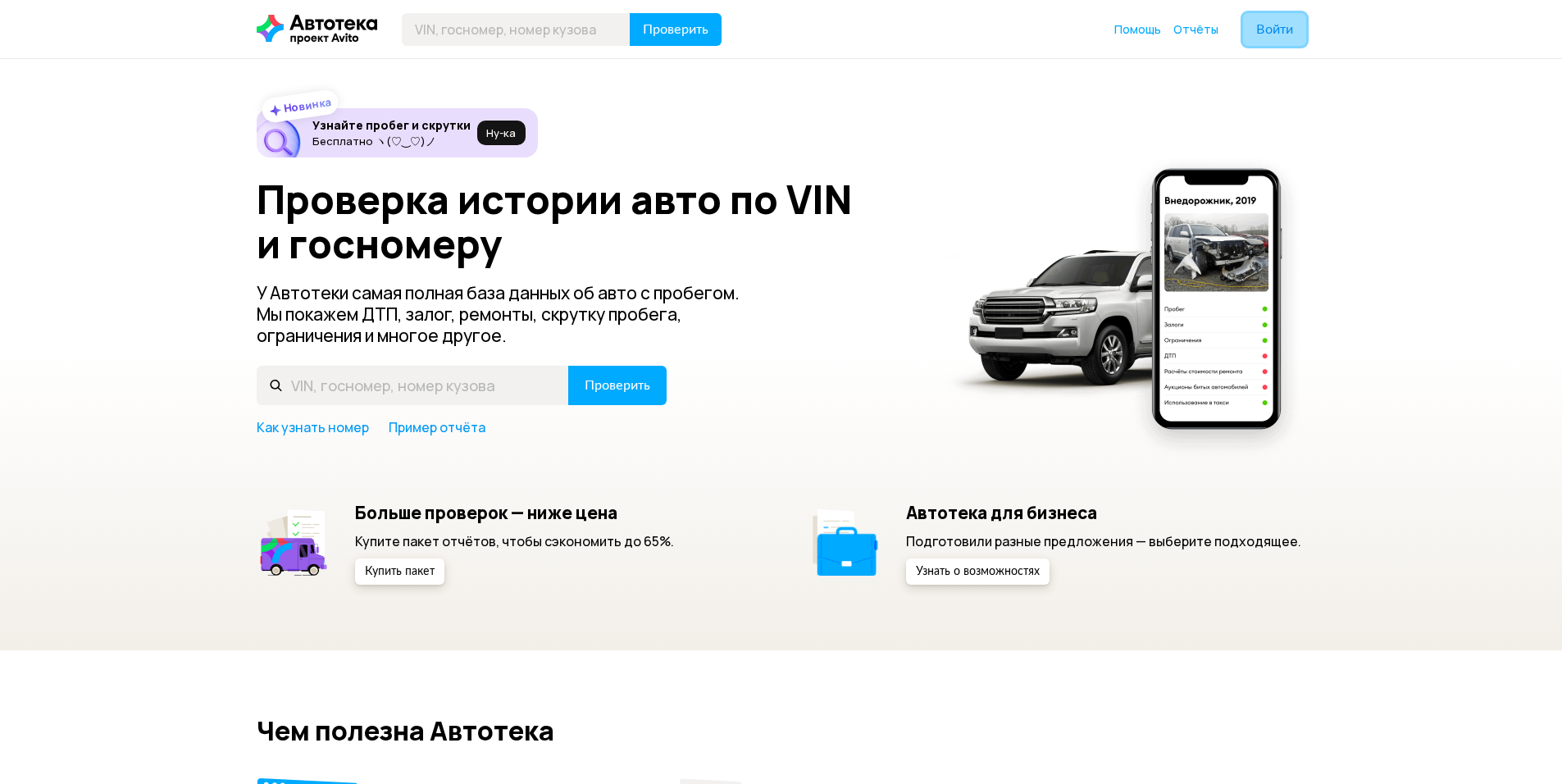
click at [1289, 38] on button "Войти" at bounding box center [1274, 29] width 63 height 33
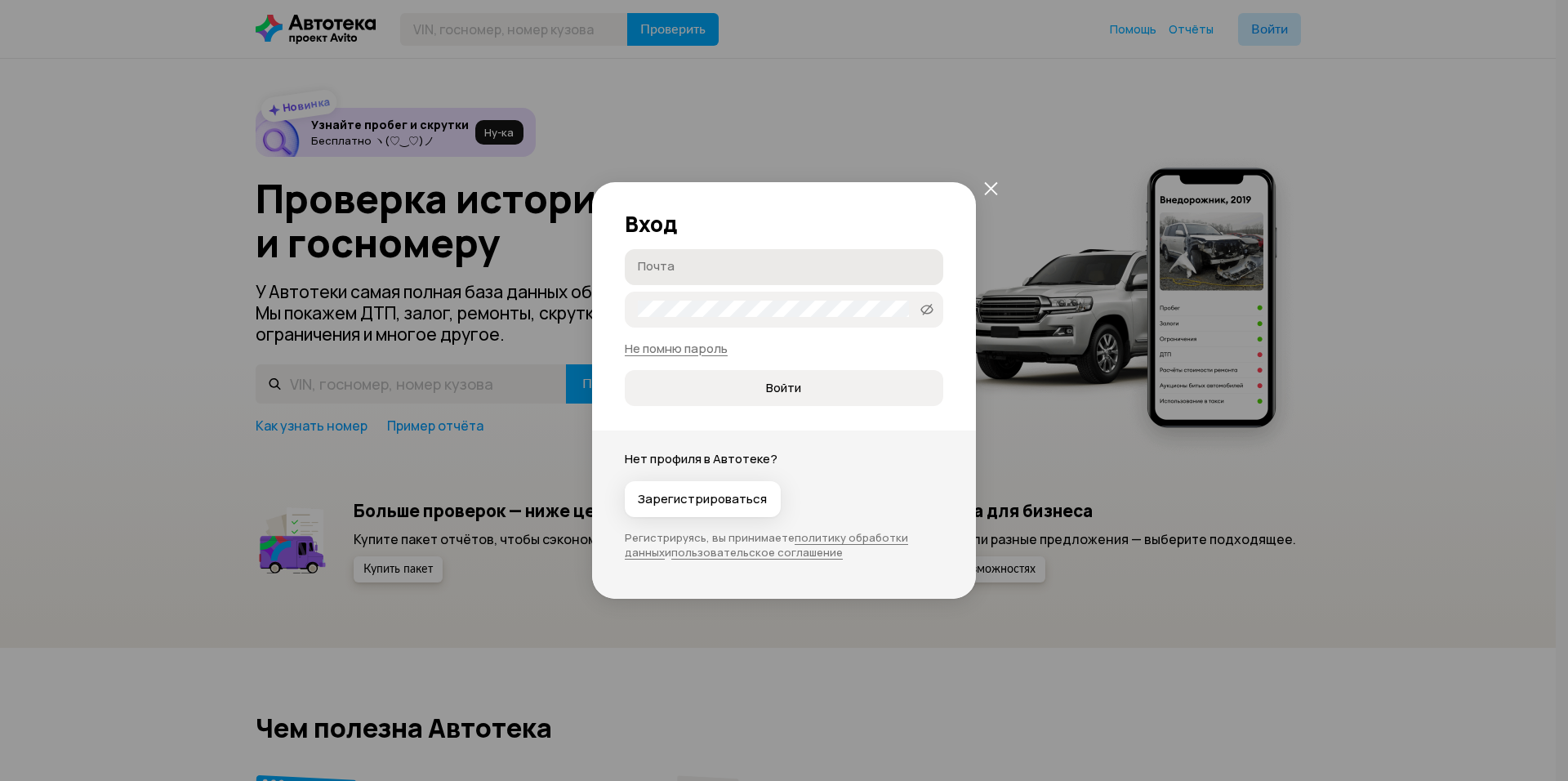
click at [685, 271] on input "Почта" at bounding box center [786, 266] width 297 height 16
type input "в"
type input "[EMAIL_ADDRESS][DOMAIN_NAME]"
click at [769, 376] on button "Войти" at bounding box center [784, 388] width 318 height 36
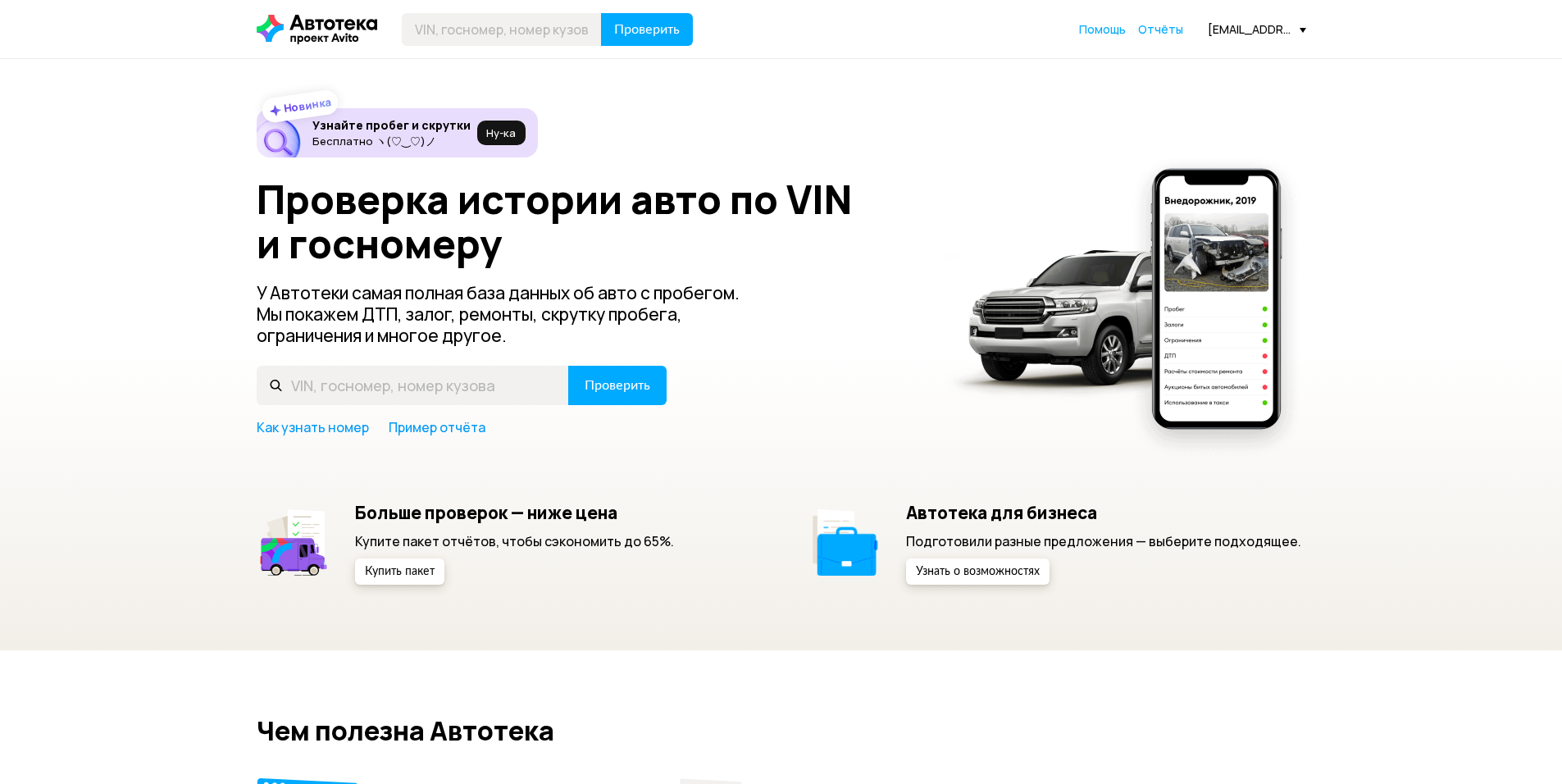
click at [1266, 29] on div "[EMAIL_ADDRESS][DOMAIN_NAME]" at bounding box center [1257, 29] width 99 height 16
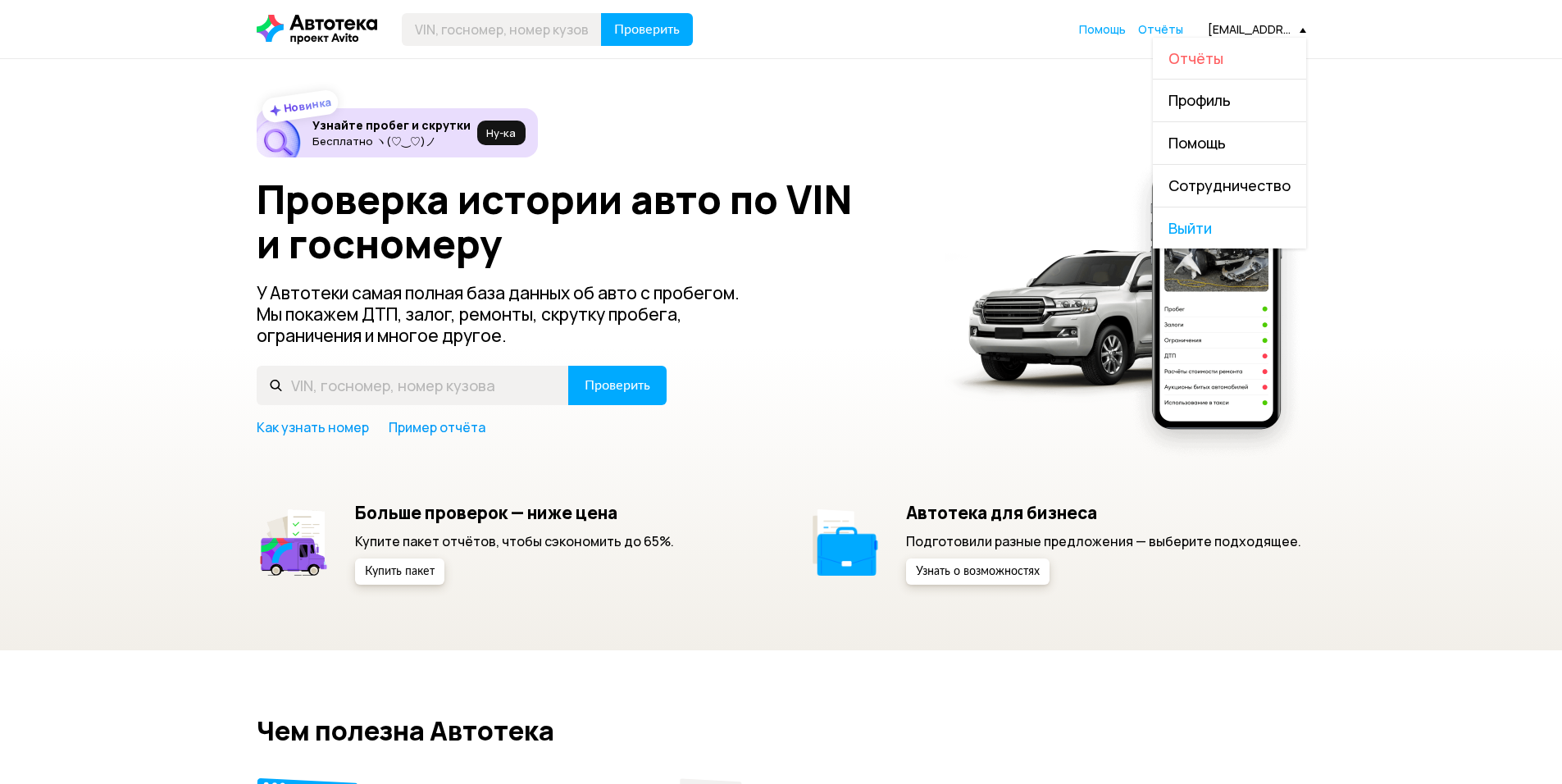
click at [1219, 58] on span "Отчёты" at bounding box center [1195, 58] width 55 height 20
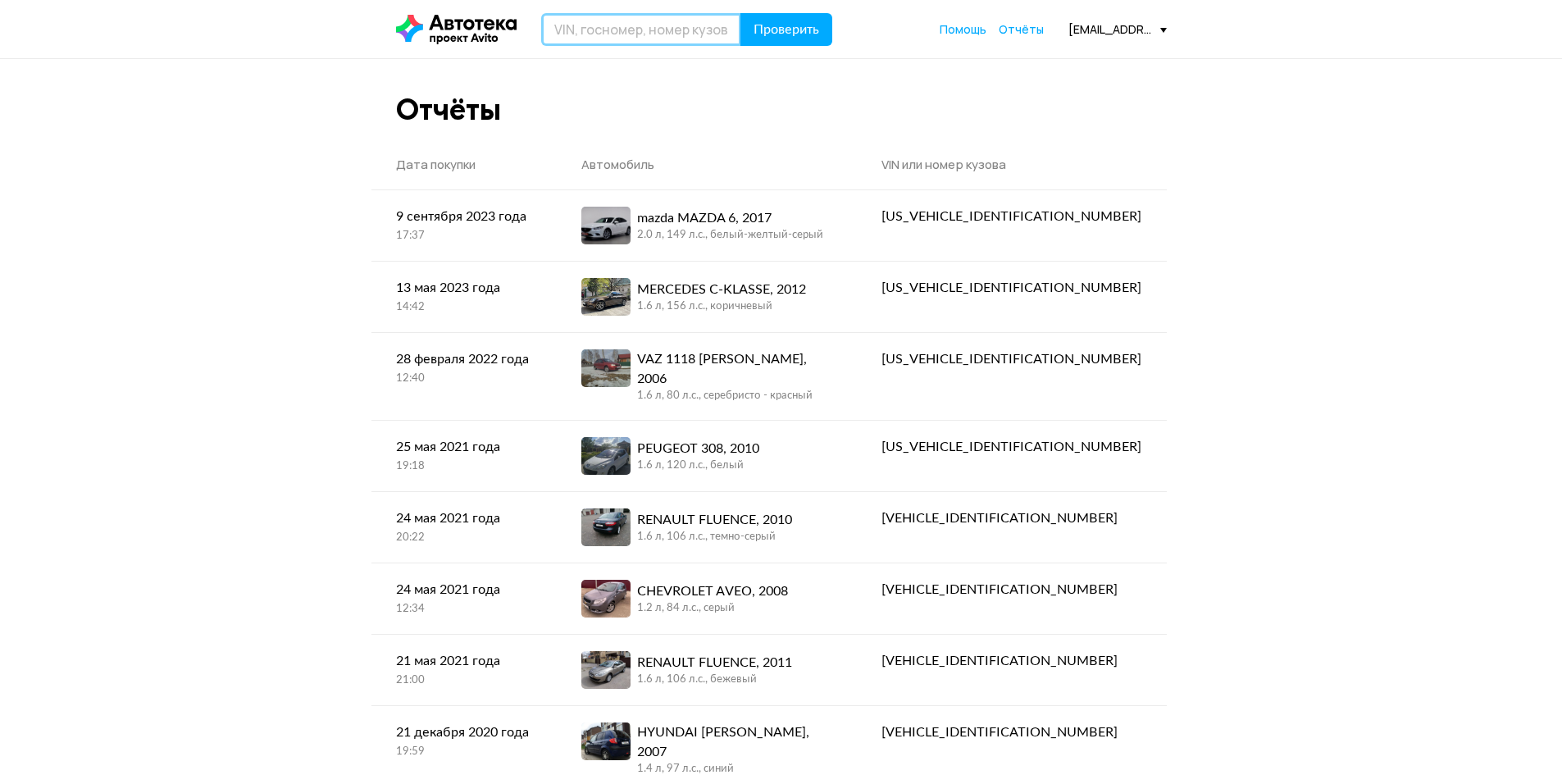
click at [665, 37] on input "text" at bounding box center [640, 29] width 200 height 33
paste input "[VEHICLE_IDENTIFICATION_NUMBER]"
type input "[VEHICLE_IDENTIFICATION_NUMBER]"
click at [765, 30] on span "Проверить" at bounding box center [787, 29] width 66 height 13
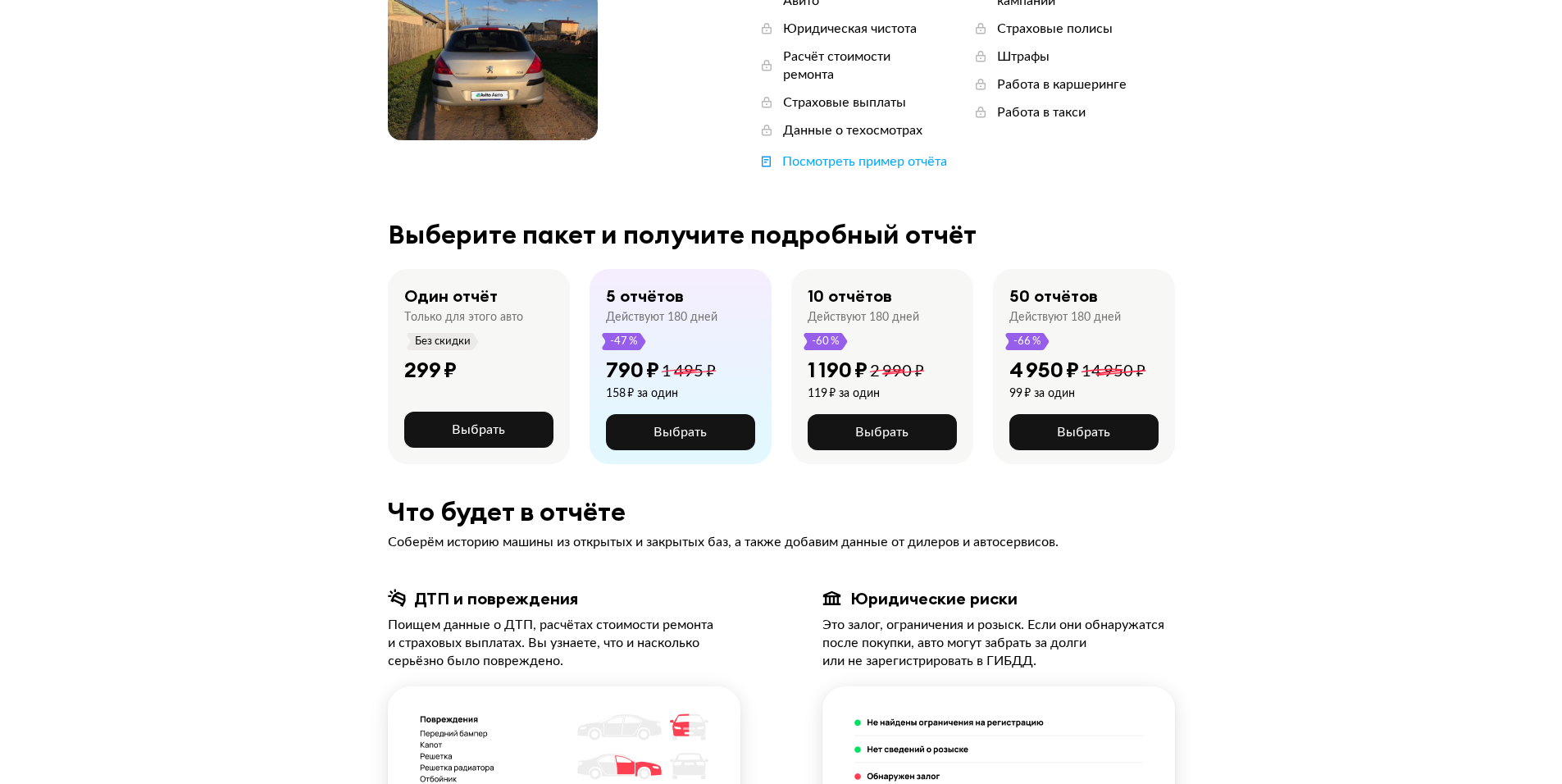
scroll to position [164, 0]
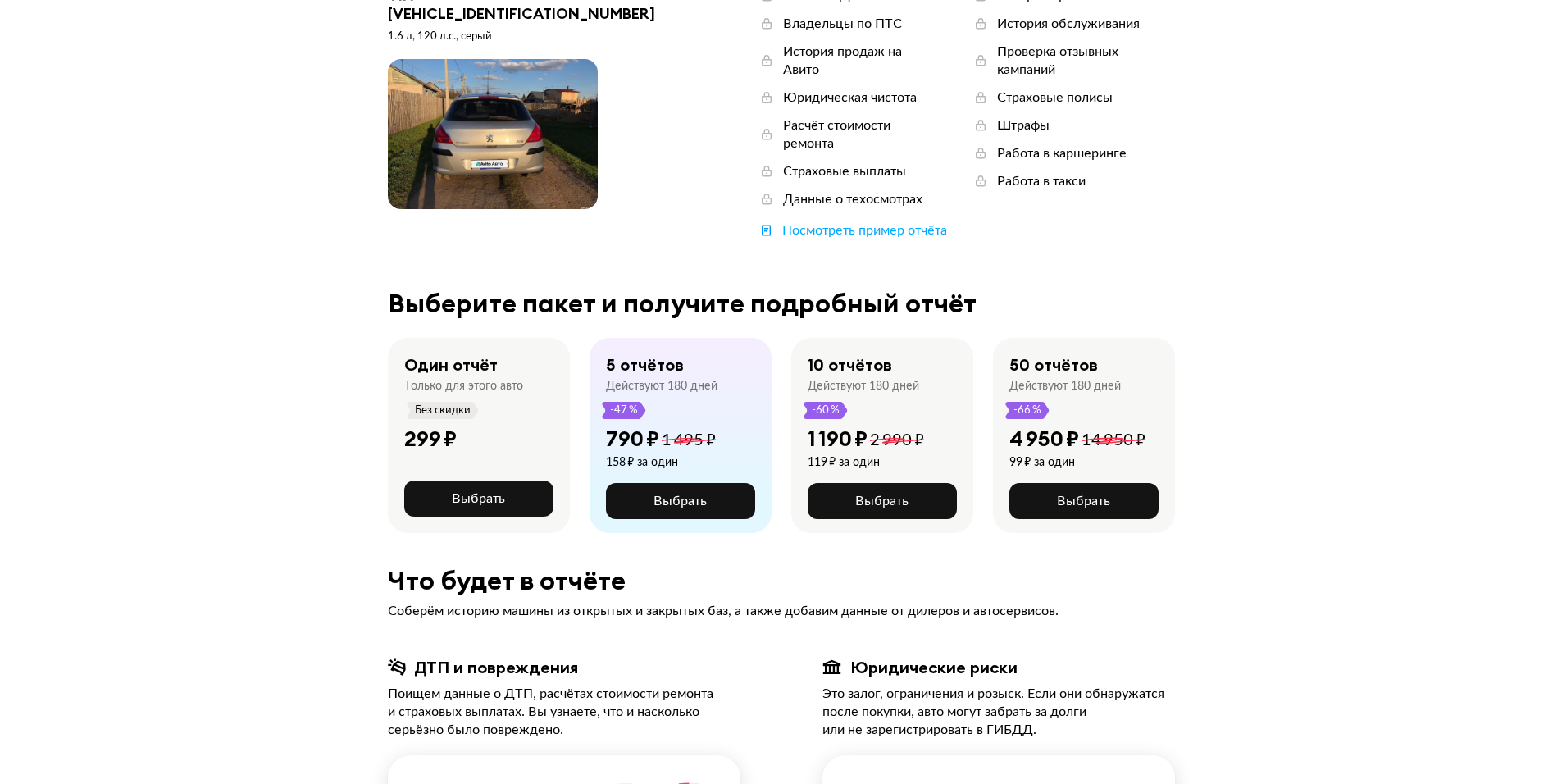
click at [866, 379] on div "Действуют 180 дней" at bounding box center [863, 386] width 112 height 15
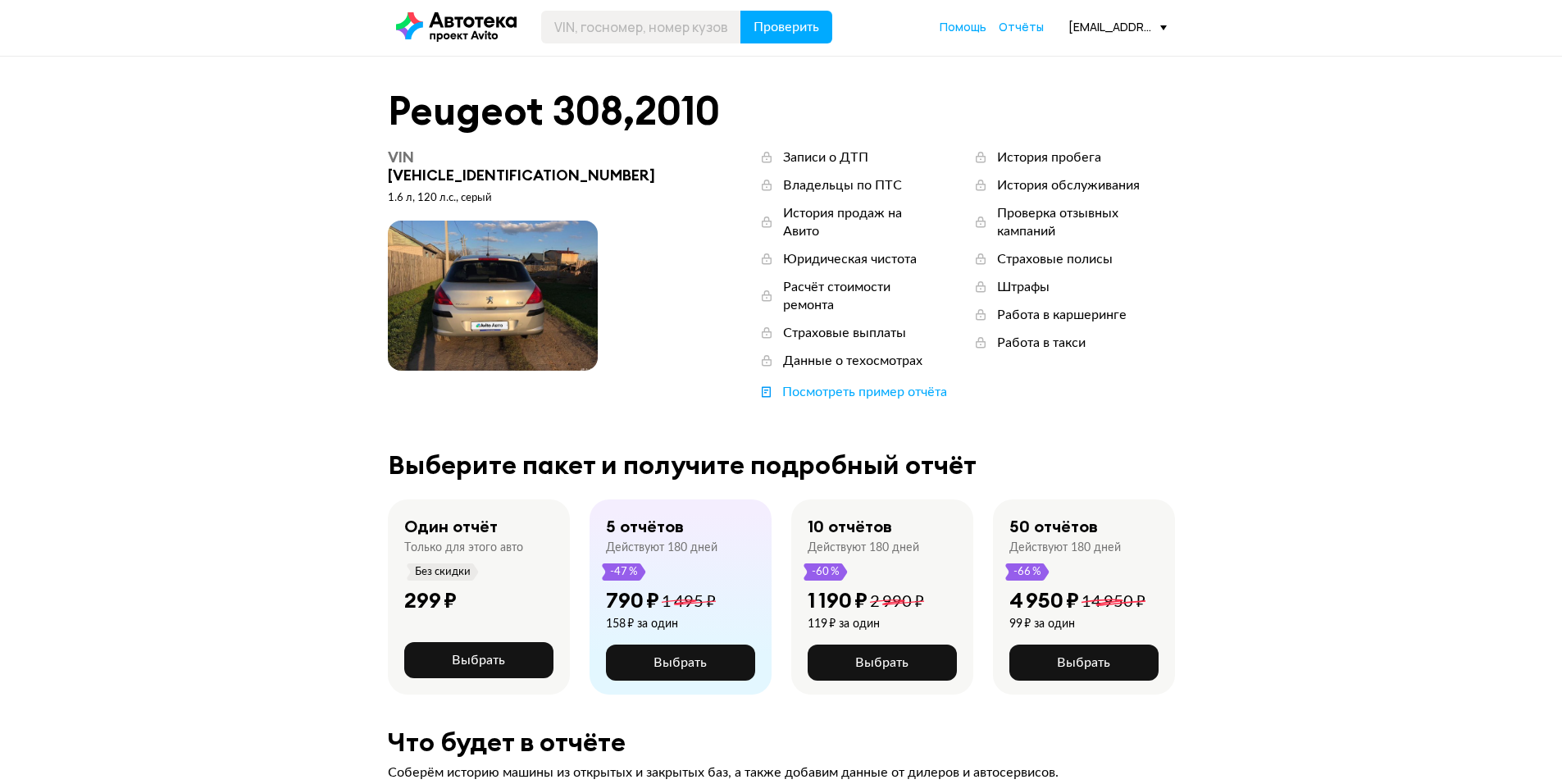
scroll to position [0, 0]
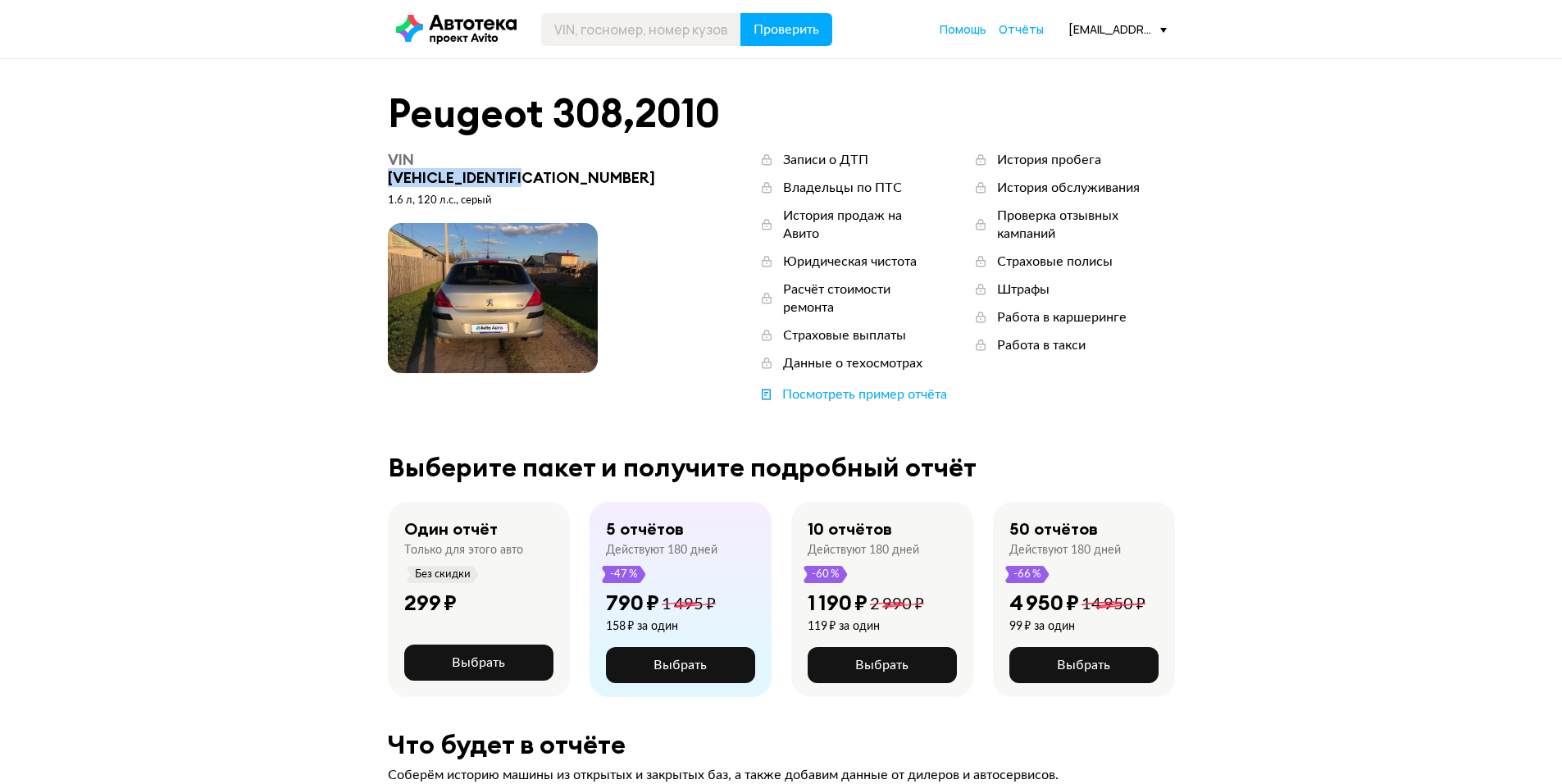
drag, startPoint x: 584, startPoint y: 161, endPoint x: 416, endPoint y: 164, distance: 168.0
click at [416, 164] on div "VIN [VEHICLE_IDENTIFICATION_NUMBER]" at bounding box center [532, 169] width 289 height 36
copy div "[VEHICLE_IDENTIFICATION_NUMBER]"
